Goal: Task Accomplishment & Management: Manage account settings

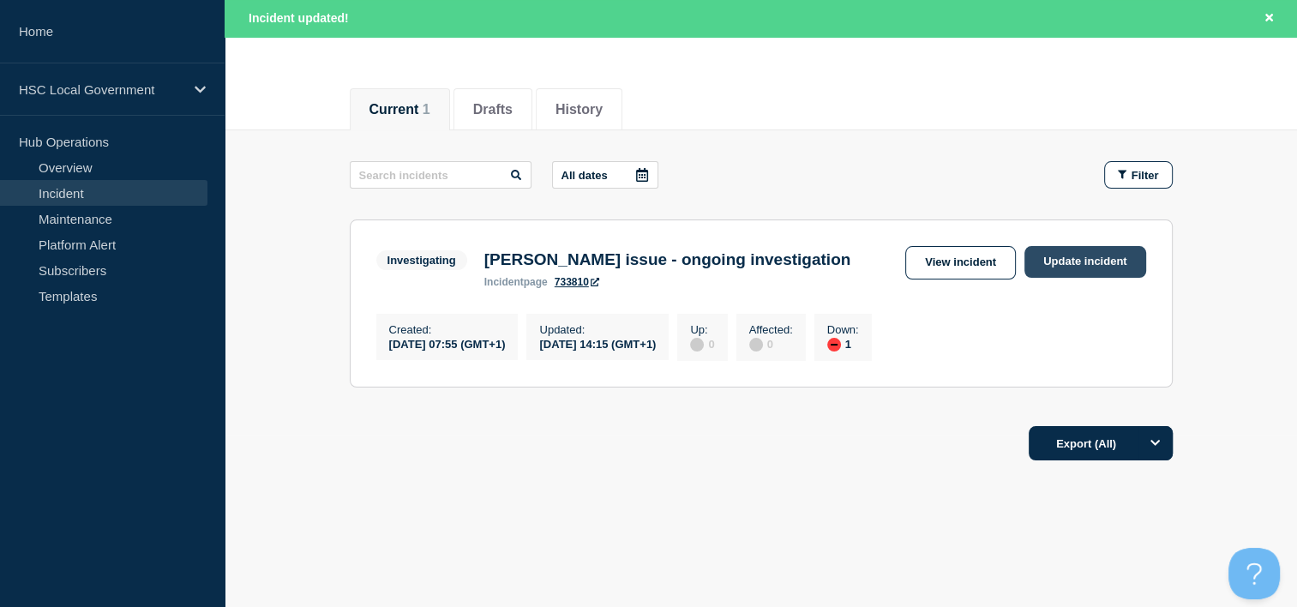
drag, startPoint x: 0, startPoint y: 0, endPoint x: 1073, endPoint y: 269, distance: 1106.7
click at [1073, 269] on link "Update incident" at bounding box center [1086, 262] width 122 height 32
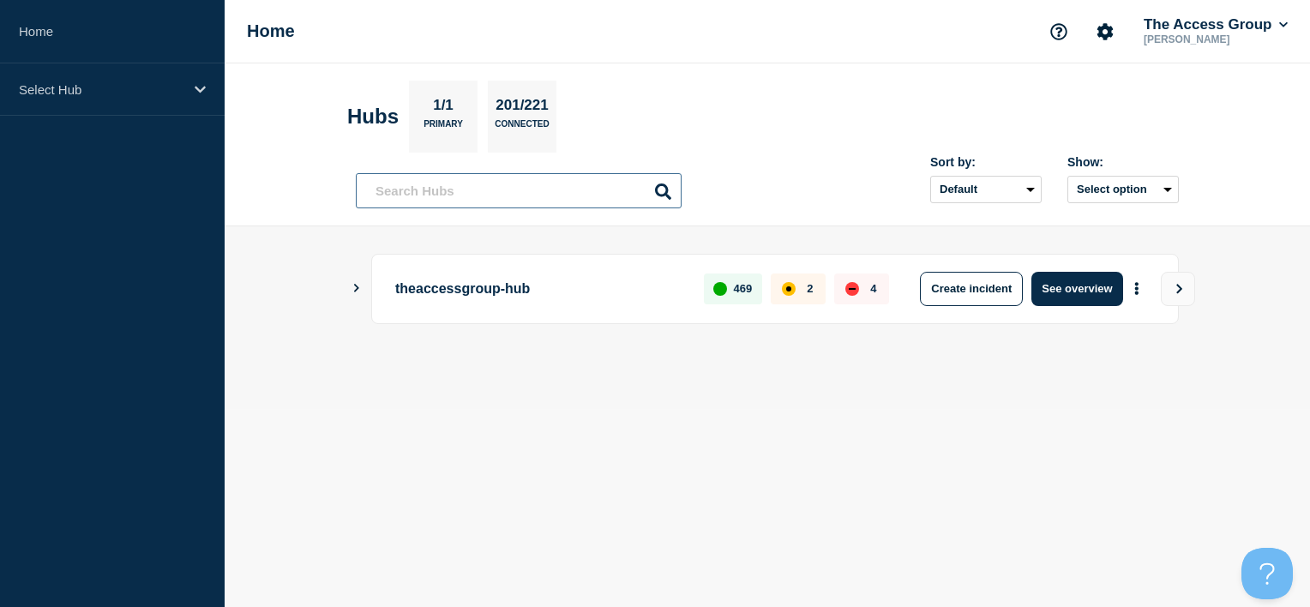
click at [413, 192] on input "text" at bounding box center [519, 190] width 326 height 35
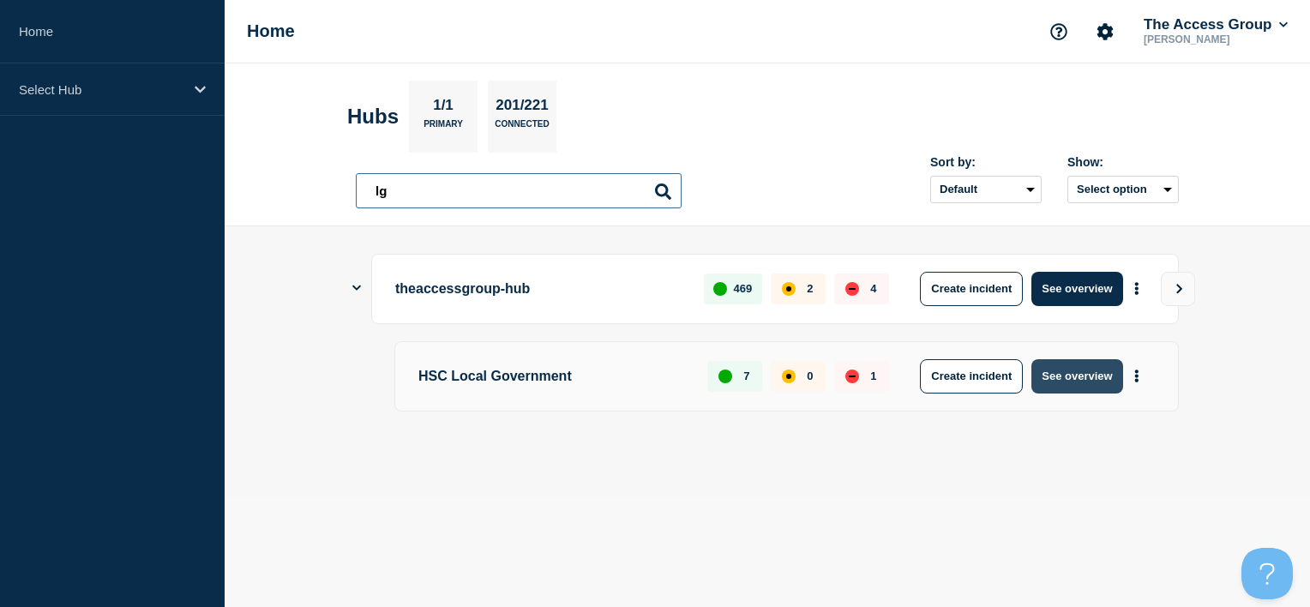
type input "lg"
click at [1079, 368] on button "See overview" at bounding box center [1076, 376] width 91 height 34
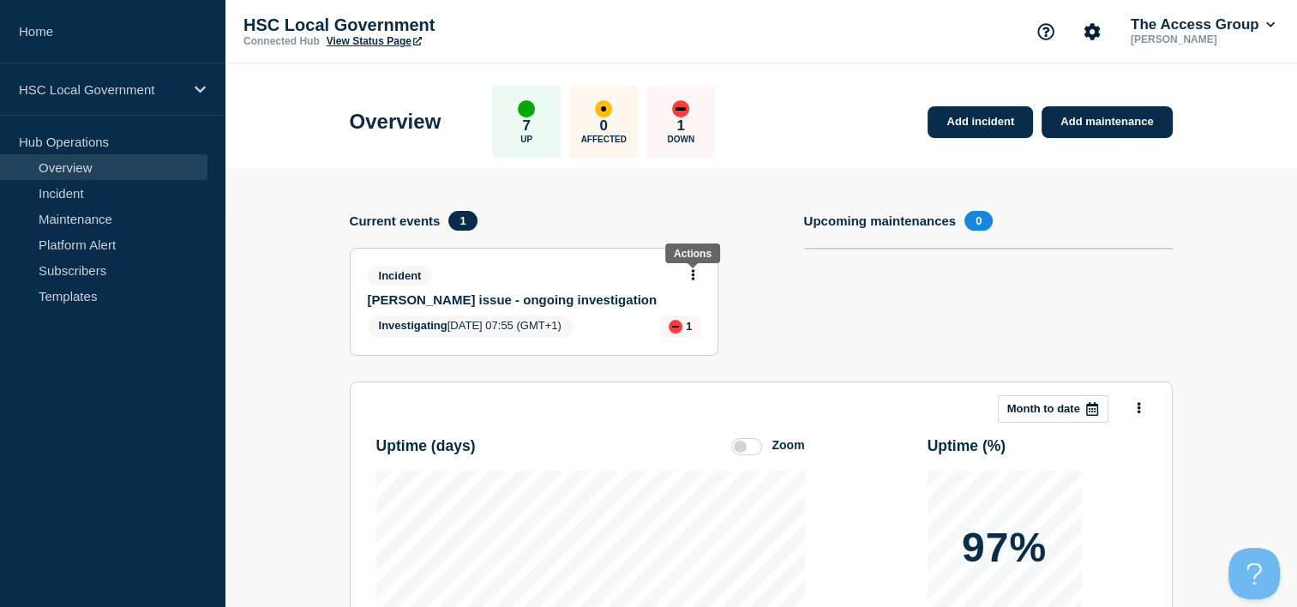
click at [694, 278] on icon at bounding box center [693, 274] width 4 height 11
click at [689, 342] on link "Update incident" at bounding box center [692, 339] width 83 height 14
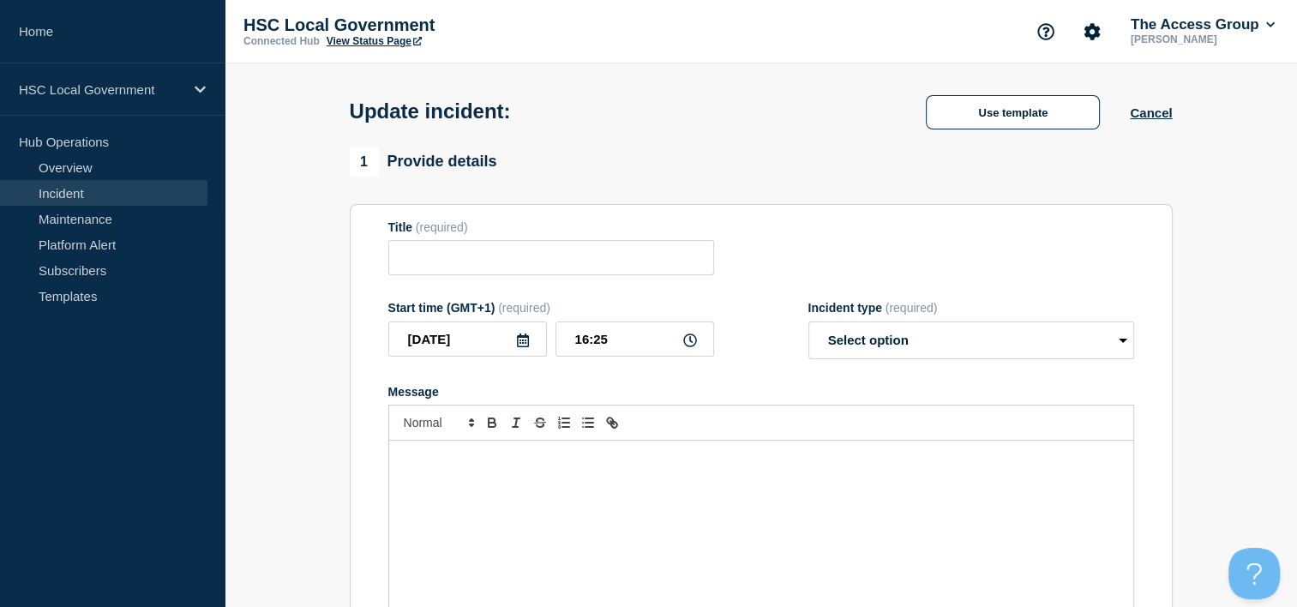
type input "[PERSON_NAME] issue - ongoing investigation"
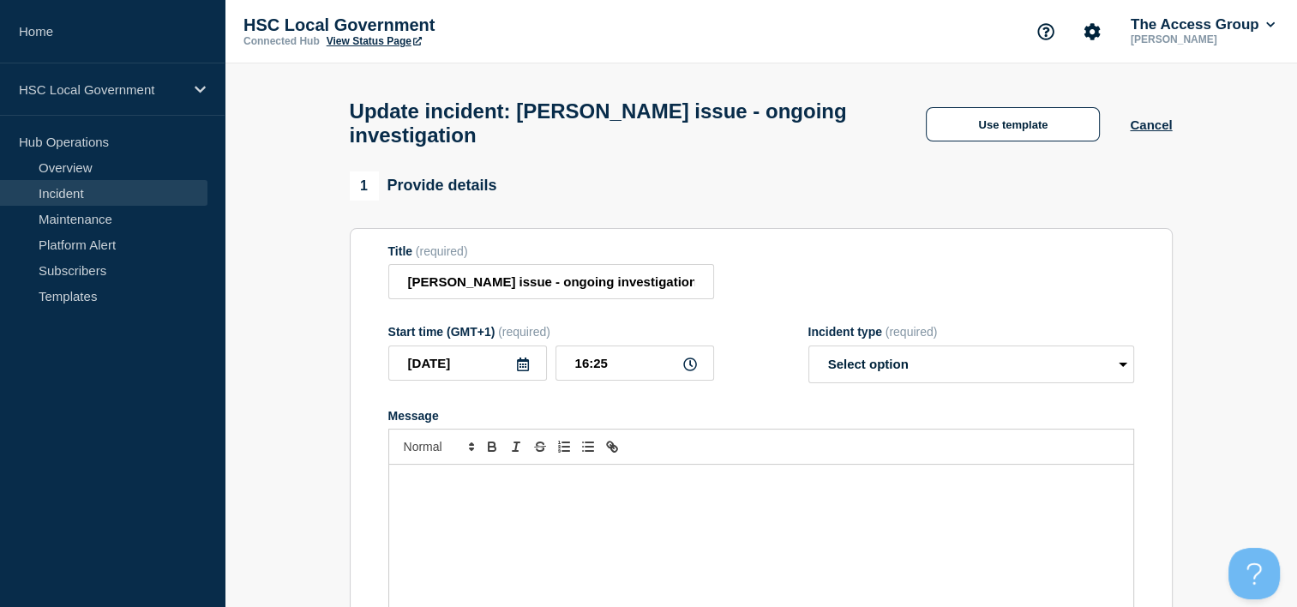
click at [559, 490] on p "Message" at bounding box center [761, 482] width 719 height 15
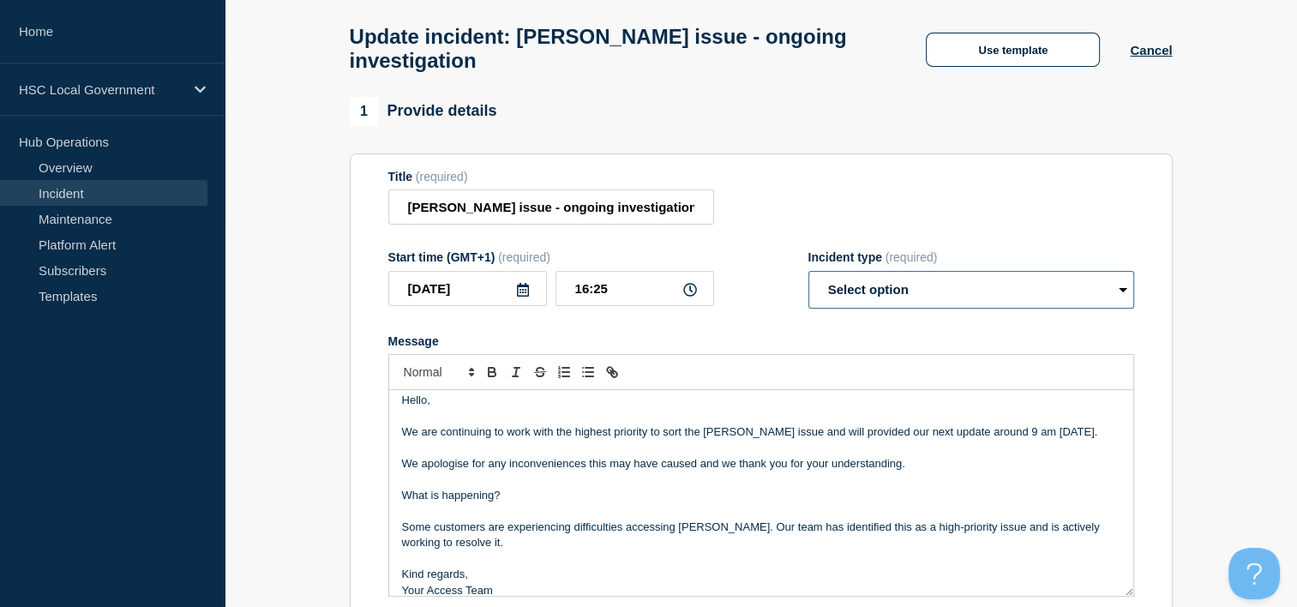
click at [914, 298] on select "Select option Investigating Identified Monitoring Resolved" at bounding box center [972, 290] width 326 height 38
select select "investigating"
click at [809, 281] on select "Select option Investigating Identified Monitoring Resolved" at bounding box center [972, 290] width 326 height 38
drag, startPoint x: 544, startPoint y: 212, endPoint x: 596, endPoint y: 212, distance: 52.3
click at [596, 212] on input "[PERSON_NAME] issue - ongoing investigation" at bounding box center [551, 206] width 326 height 35
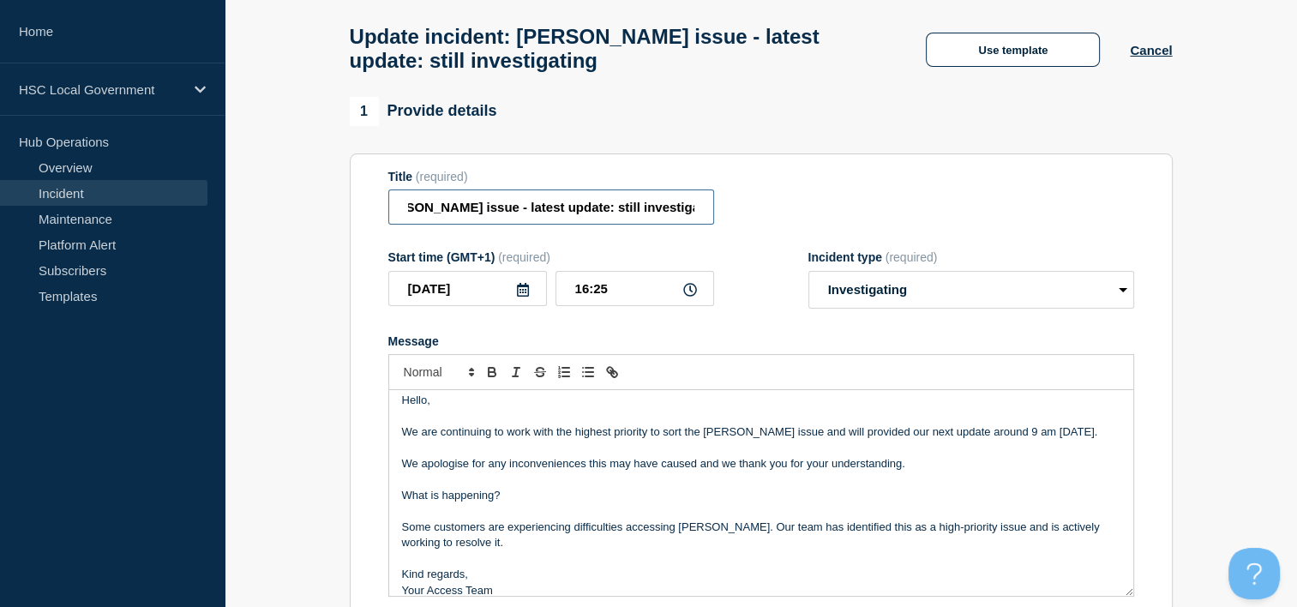
scroll to position [0, 41]
type input "[PERSON_NAME] issue - latest update: still investigating"
click at [622, 472] on p "We apologise for any inconveniences this may have caused and we thank you for y…" at bounding box center [761, 463] width 719 height 15
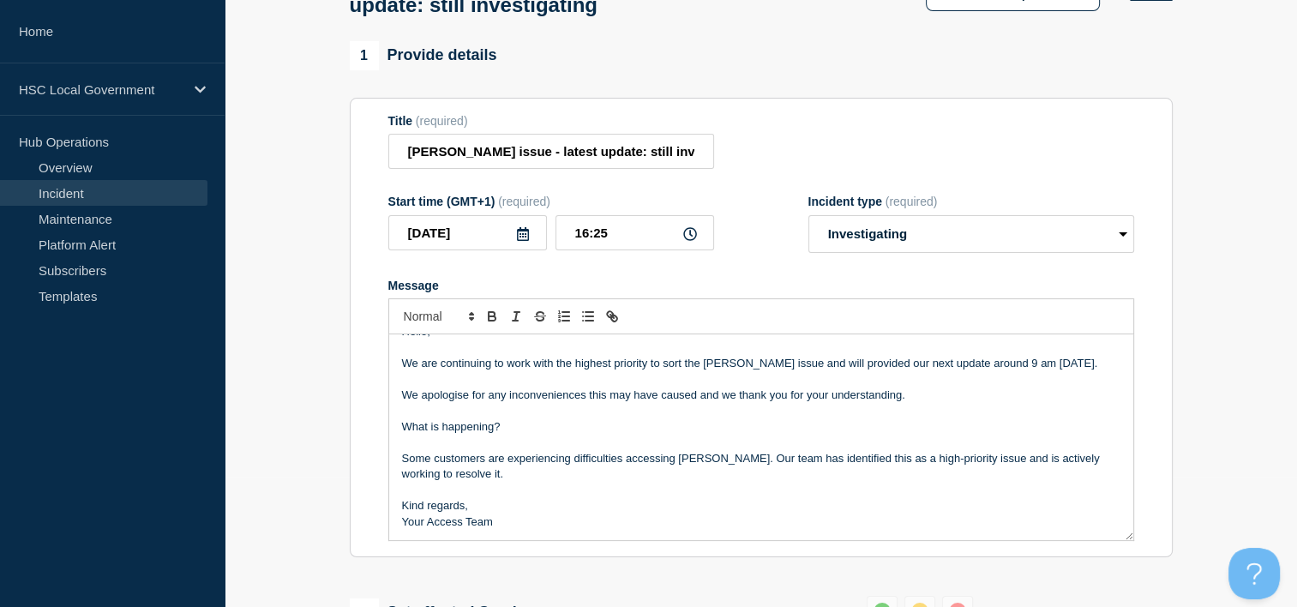
scroll to position [160, 0]
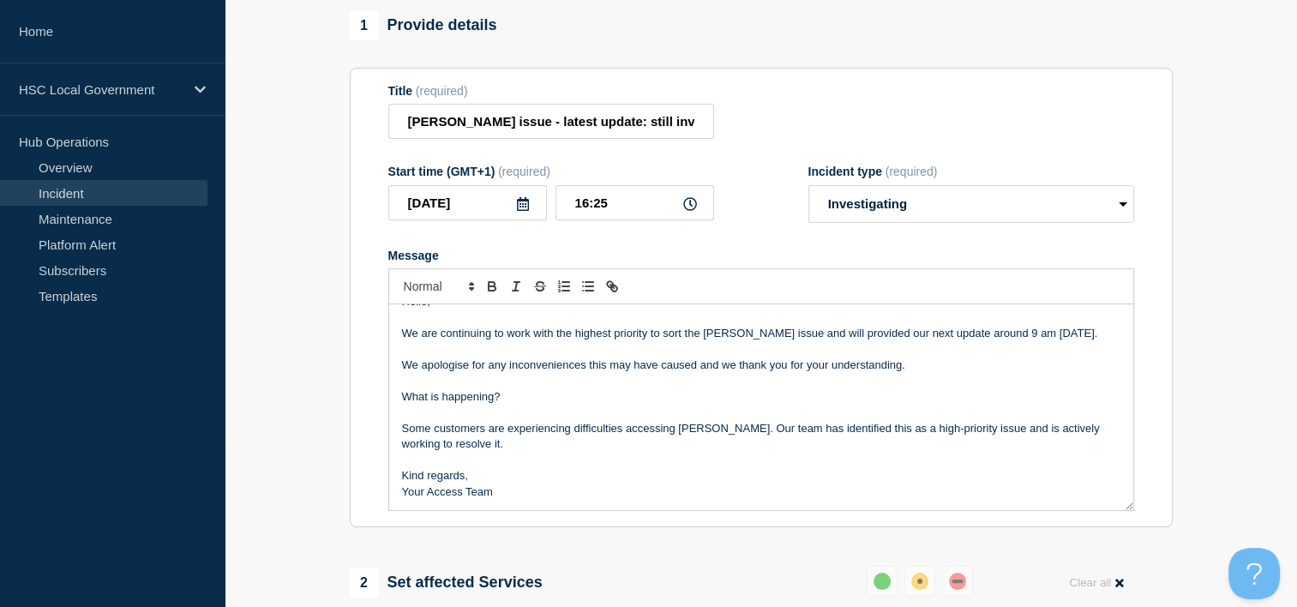
click at [496, 405] on p "What is happening?" at bounding box center [761, 396] width 719 height 15
drag, startPoint x: 500, startPoint y: 406, endPoint x: 352, endPoint y: 406, distance: 148.3
click at [352, 406] on section "Title (required) [PERSON_NAME] issue - latest update: still investigating Start…" at bounding box center [761, 298] width 823 height 460
click at [493, 286] on icon "Toggle bold text" at bounding box center [492, 284] width 6 height 4
click at [423, 420] on p "Message" at bounding box center [761, 412] width 719 height 15
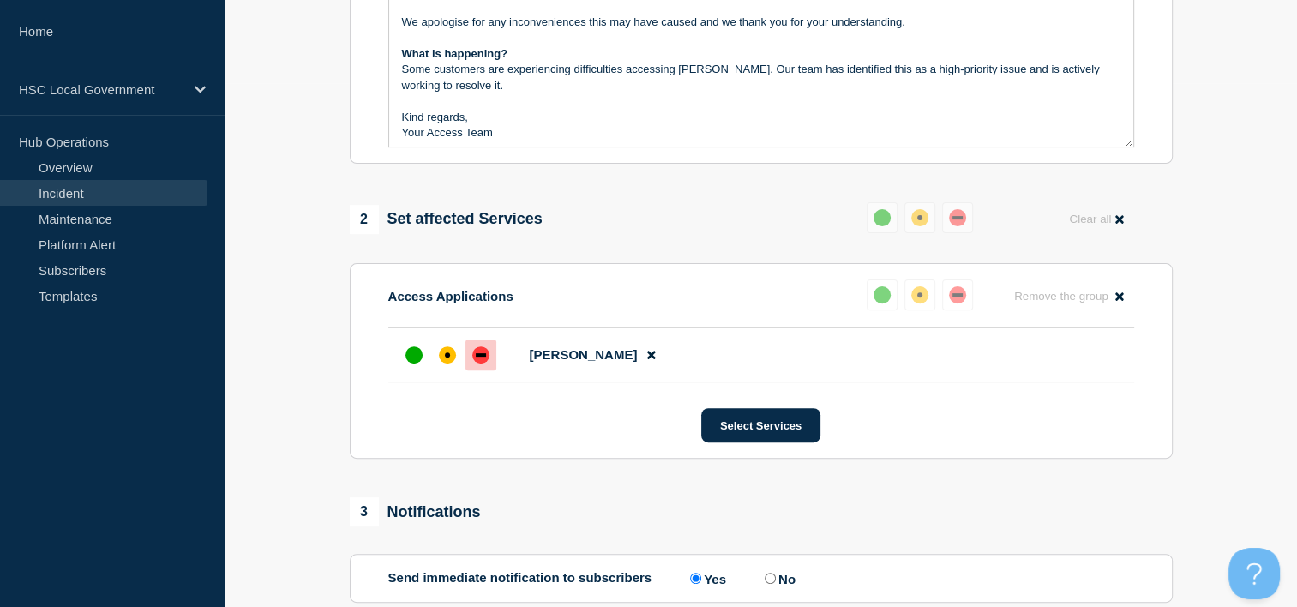
scroll to position [846, 0]
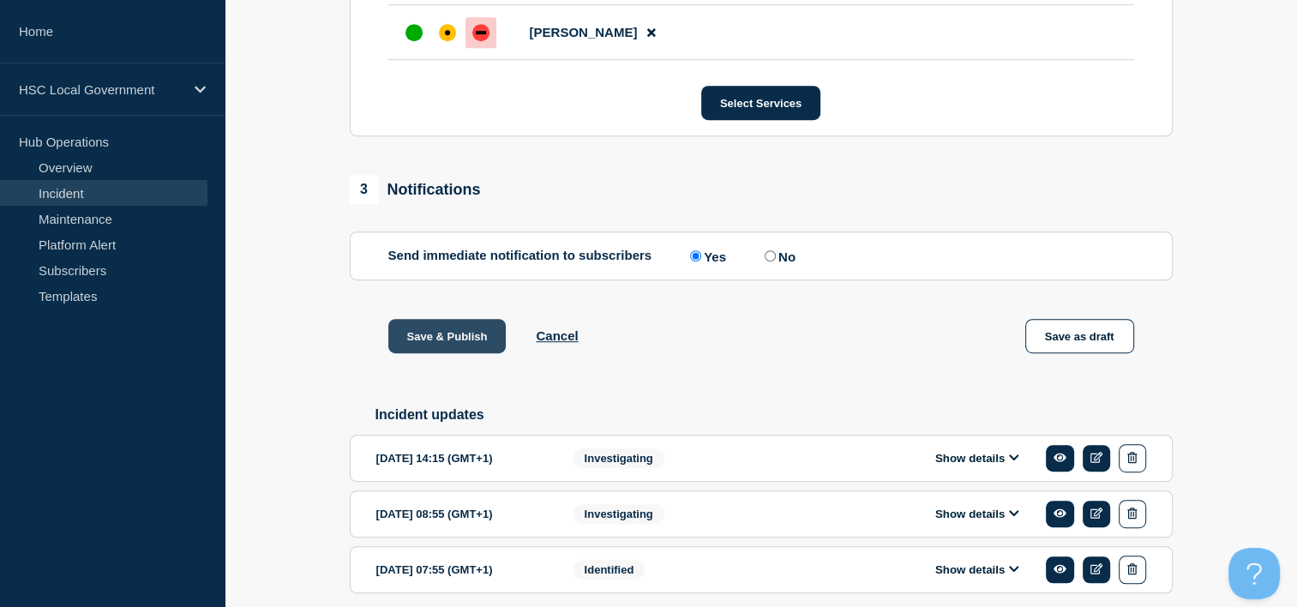
click at [420, 353] on button "Save & Publish" at bounding box center [447, 336] width 118 height 34
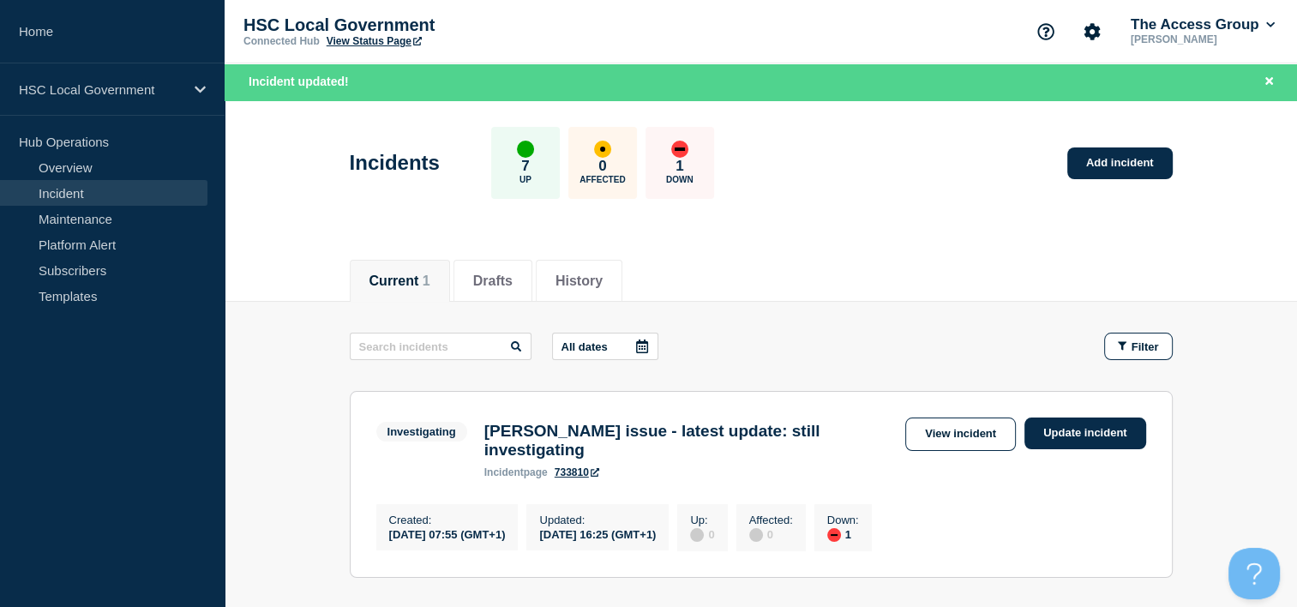
click at [386, 43] on link "View Status Page" at bounding box center [374, 41] width 95 height 12
